Goal: Manage account settings

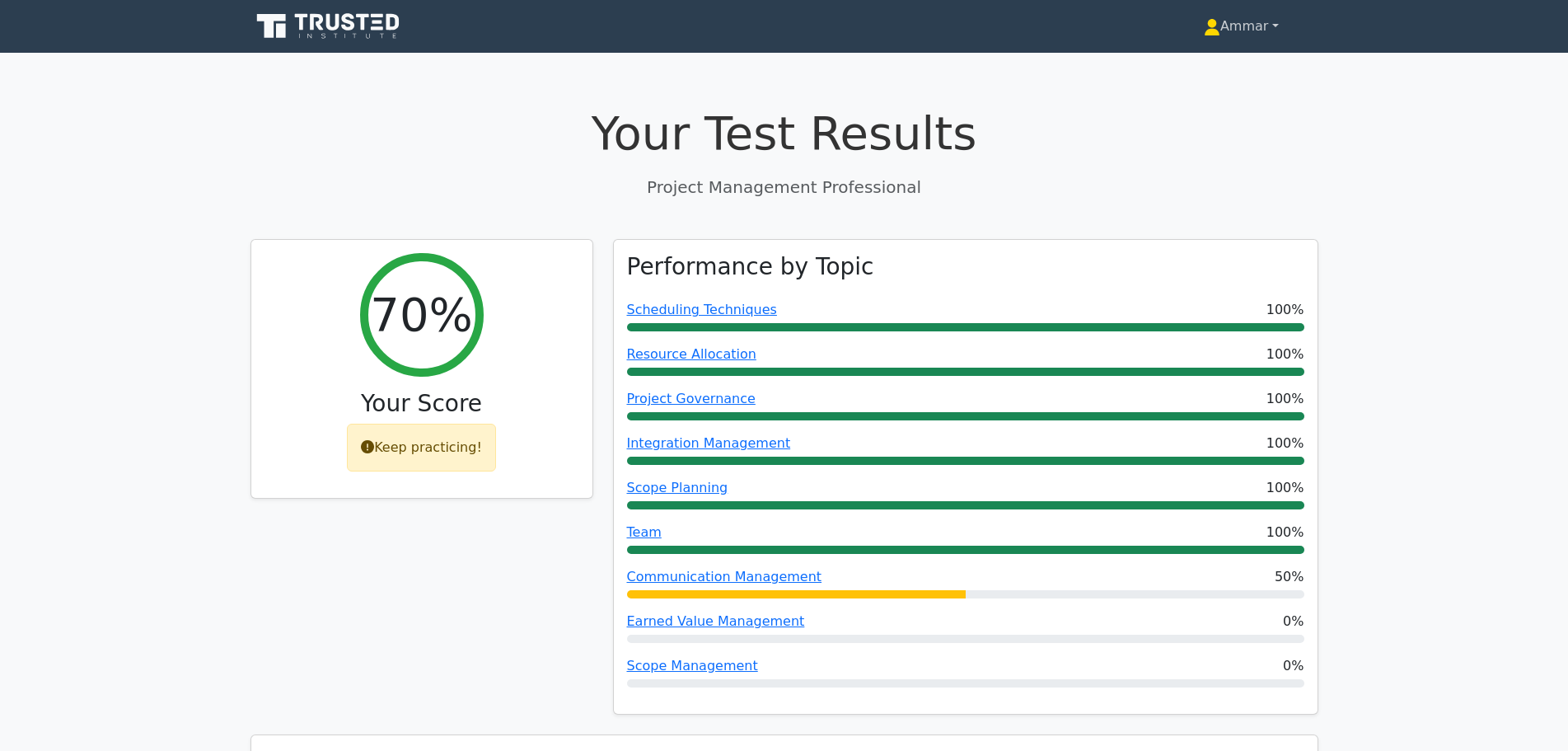
click at [1213, 20] on icon at bounding box center [1213, 27] width 17 height 17
click at [1249, 64] on link "Profile" at bounding box center [1230, 65] width 130 height 27
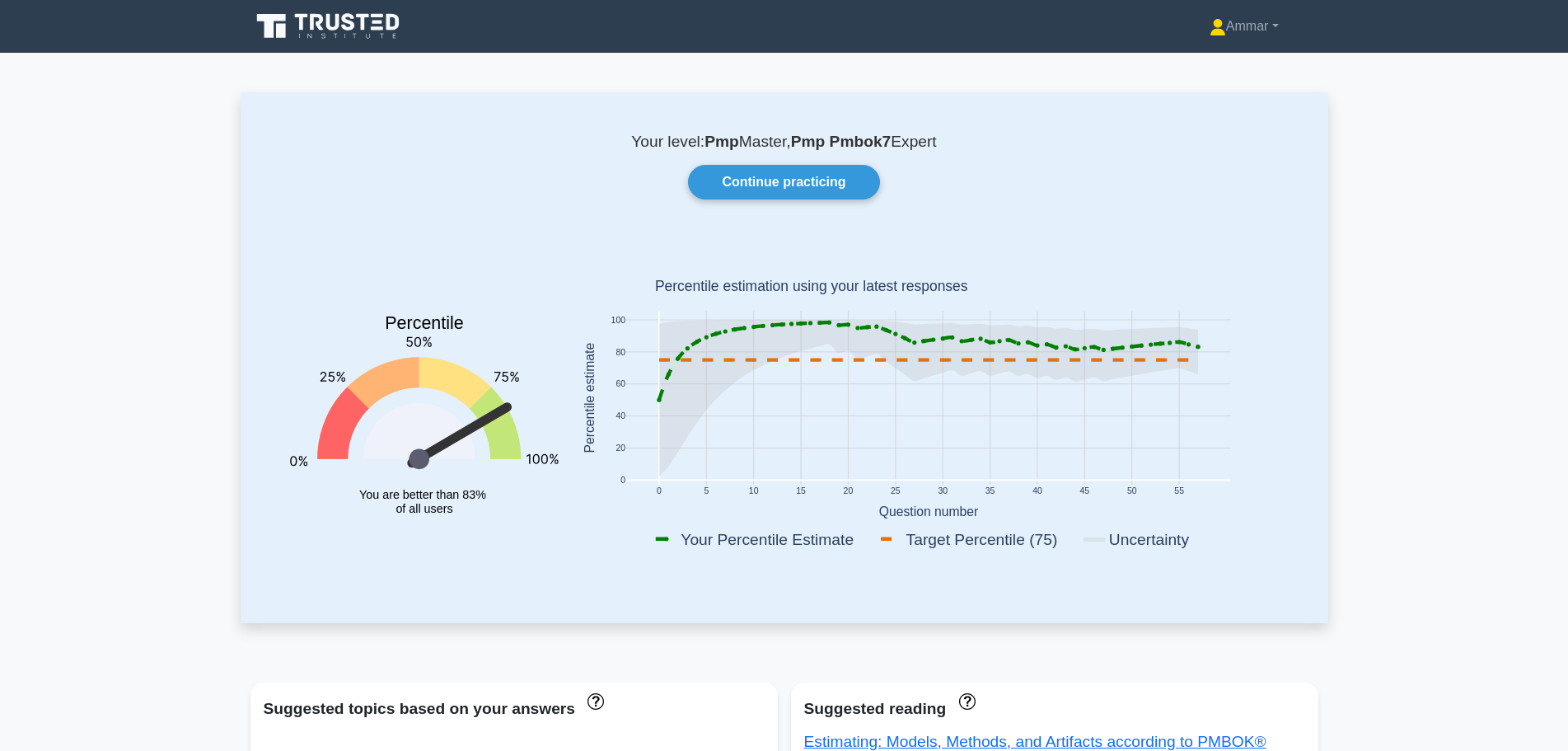
drag, startPoint x: 1362, startPoint y: 544, endPoint x: 1366, endPoint y: 298, distance: 246.0
click at [1261, 49] on nav "Ammar Profile Settings" at bounding box center [784, 26] width 1568 height 53
click at [1260, 37] on link "Ammar" at bounding box center [1245, 26] width 149 height 33
click at [1245, 102] on link "Settings" at bounding box center [1237, 92] width 130 height 27
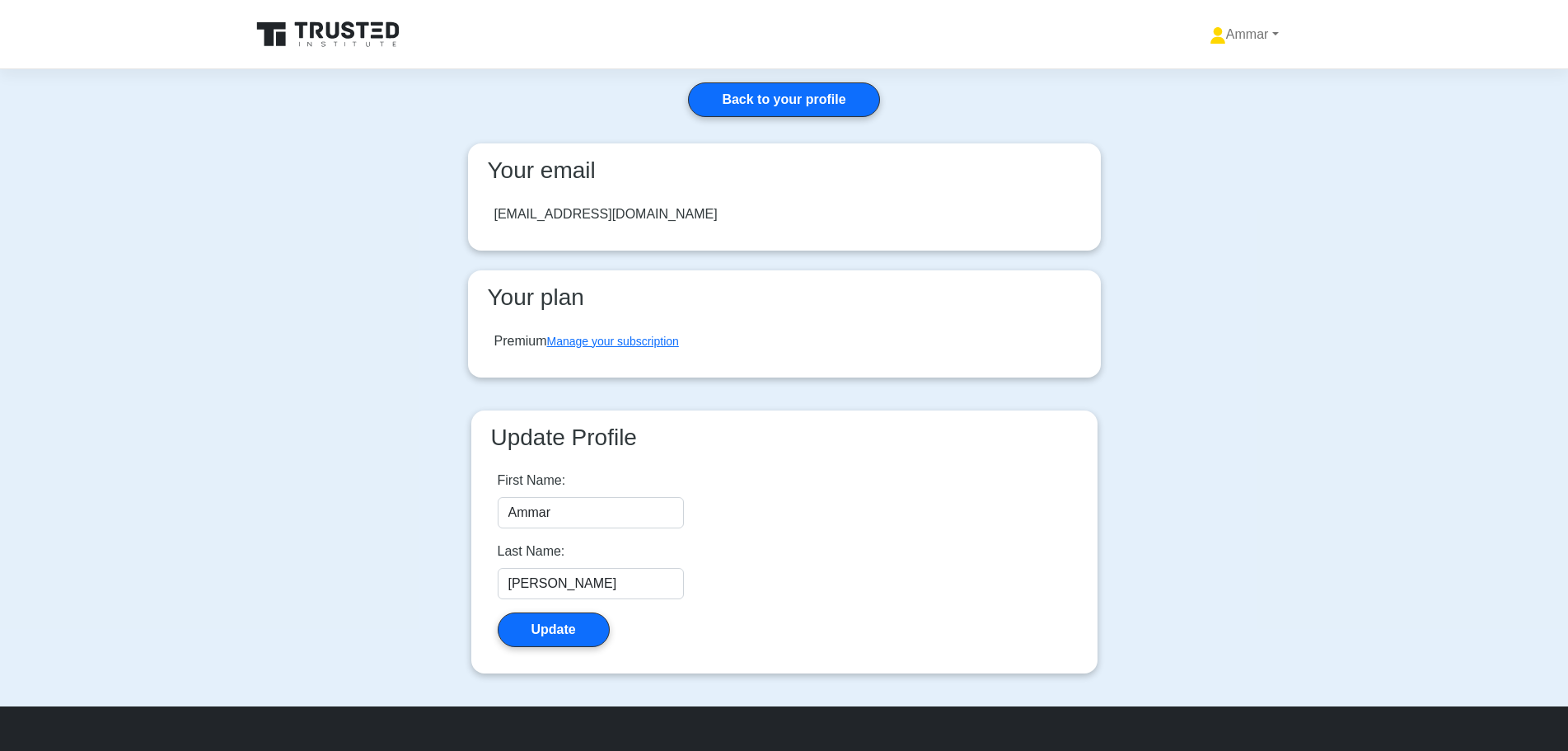
click at [652, 350] on div "Premium Manage your subscription" at bounding box center [586, 341] width 184 height 20
click at [667, 342] on link "Manage your subscription" at bounding box center [613, 341] width 132 height 13
